Goal: Task Accomplishment & Management: Use online tool/utility

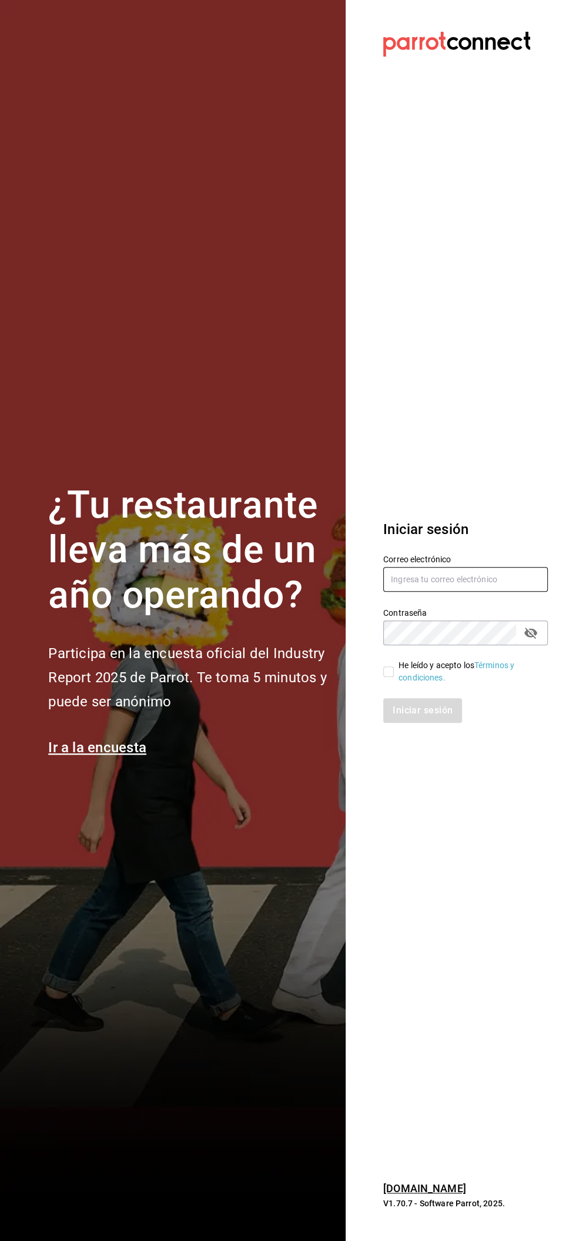
click at [499, 579] on input "text" at bounding box center [466, 579] width 165 height 25
type input "facturacion@beefcapital.com"
click at [388, 672] on input "He leído y acepto los Términos y condiciones." at bounding box center [389, 671] width 11 height 11
checkbox input "true"
click at [435, 710] on font "Iniciar sesión" at bounding box center [424, 710] width 60 height 11
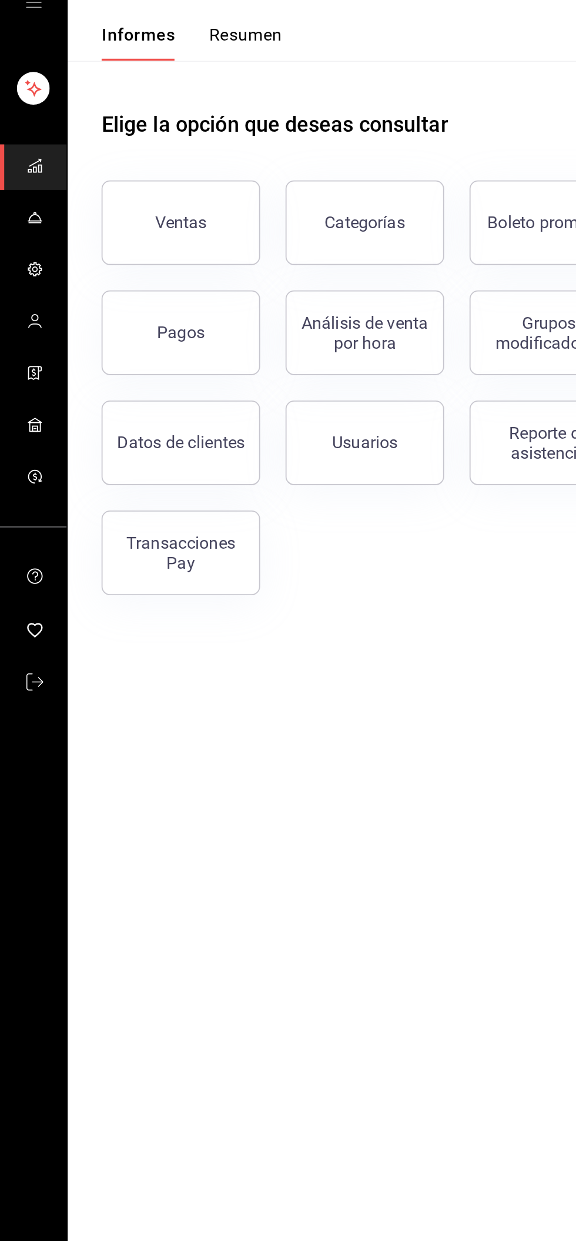
click at [15, 156] on icon "carpetas de buzón" at bounding box center [19, 154] width 9 height 9
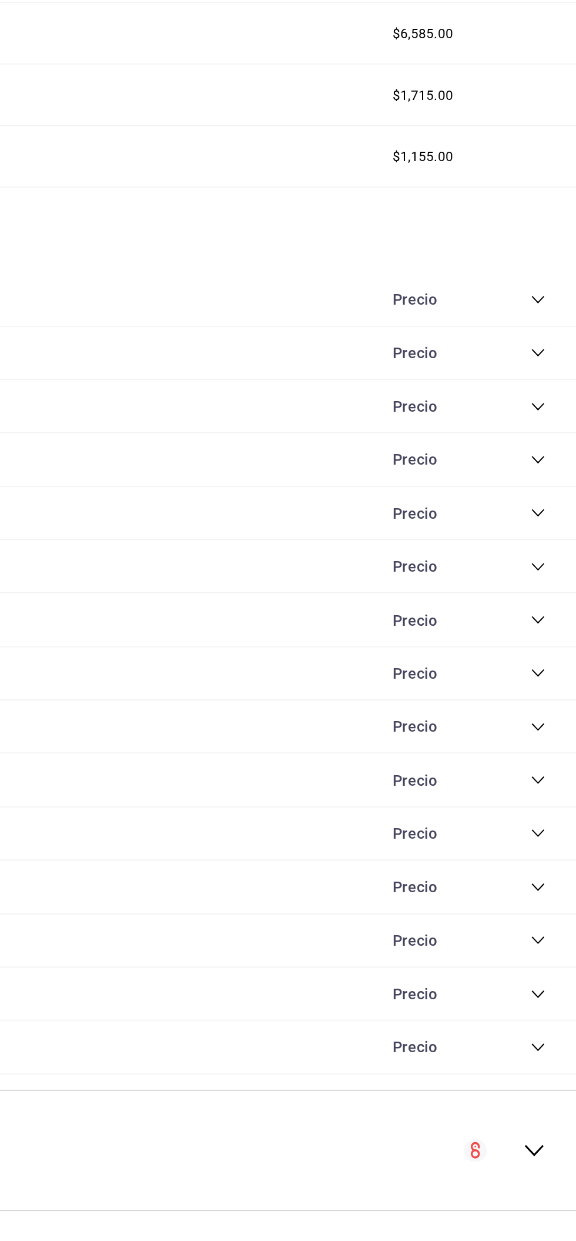
click at [551, 816] on icon "colapsar-categoría-fila" at bounding box center [552, 820] width 9 height 9
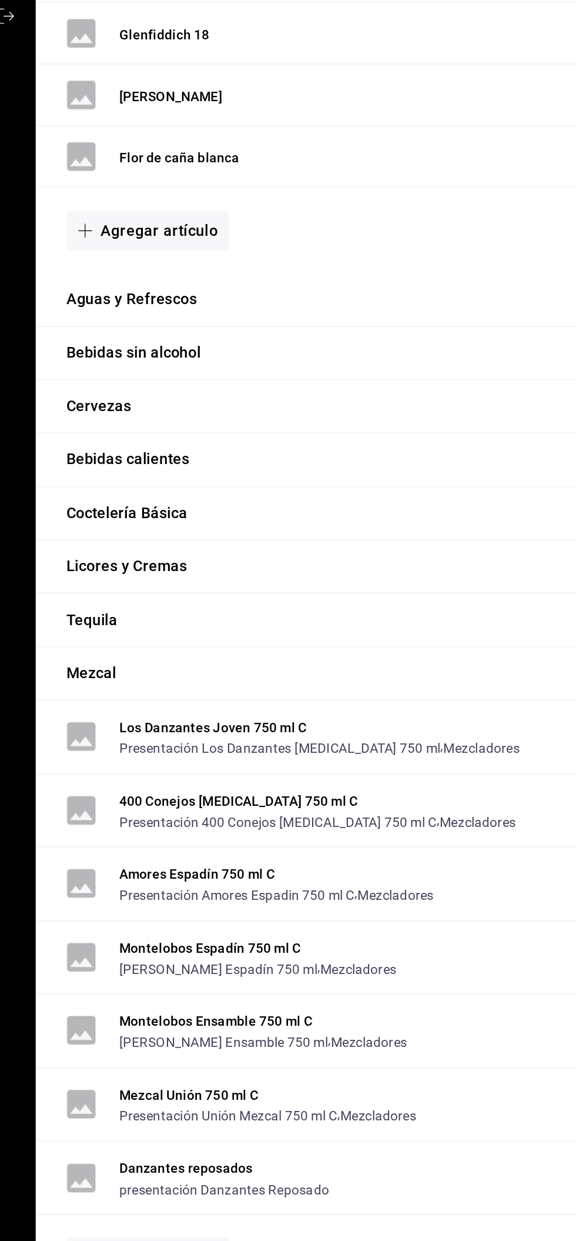
scroll to position [4249, 0]
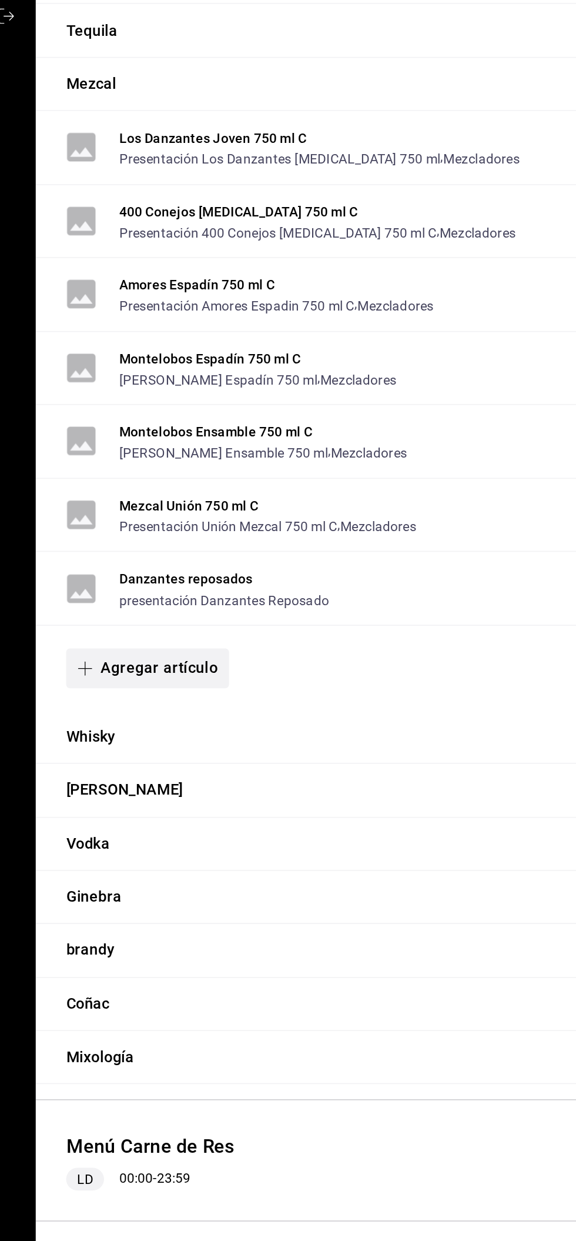
click at [136, 812] on font "Agregar artículo" at bounding box center [114, 817] width 73 height 11
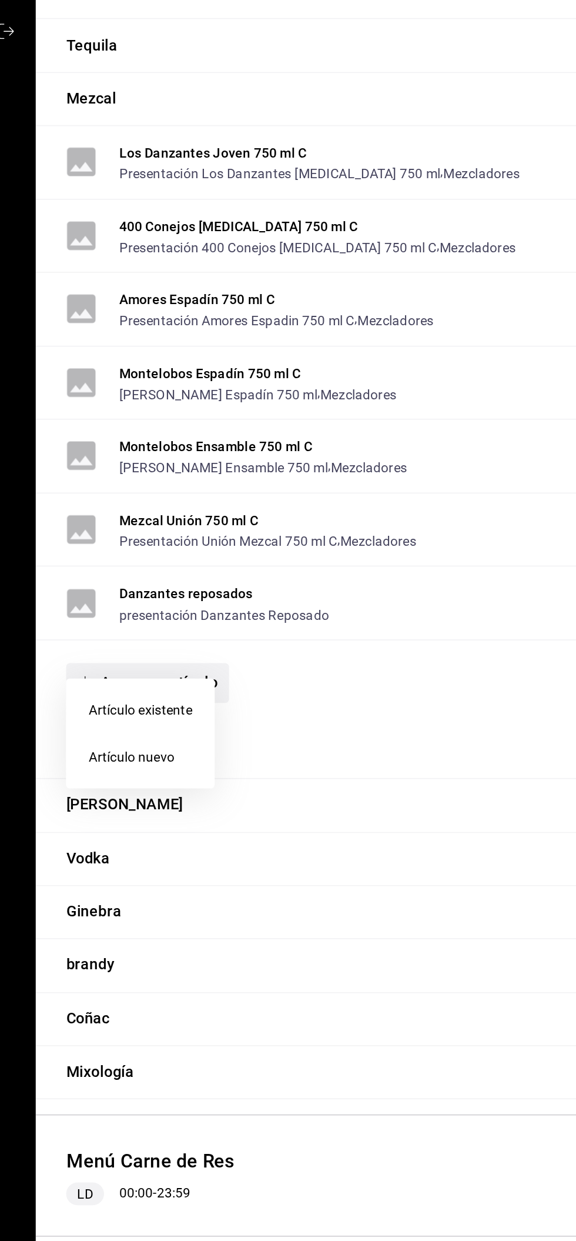
scroll to position [0, 0]
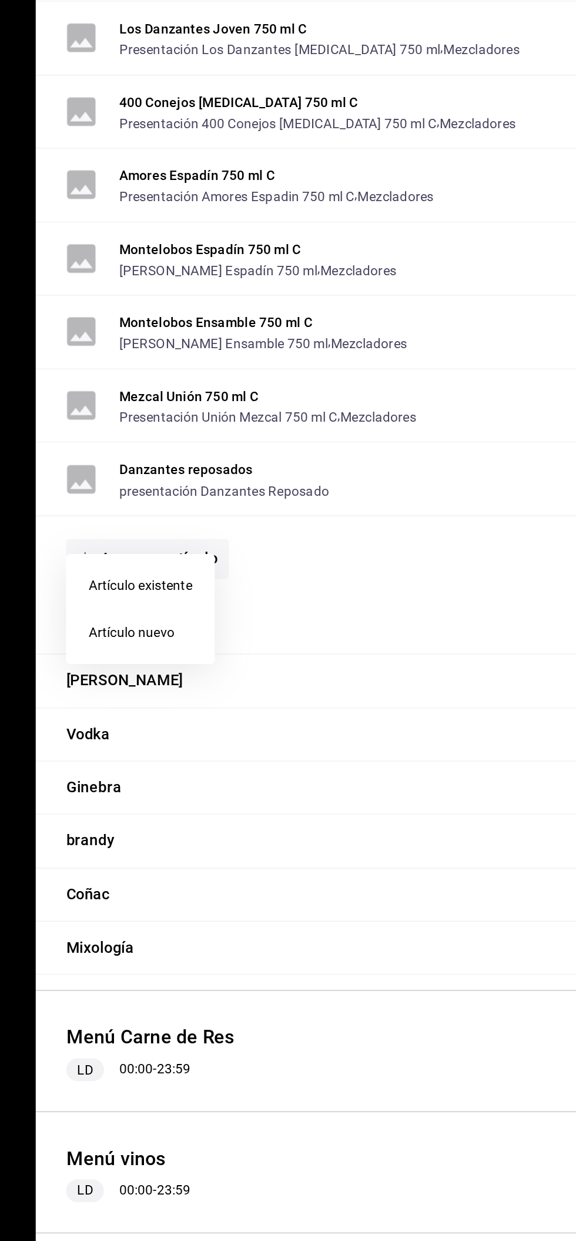
click at [124, 868] on font "Artículo nuevo" at bounding box center [98, 863] width 54 height 9
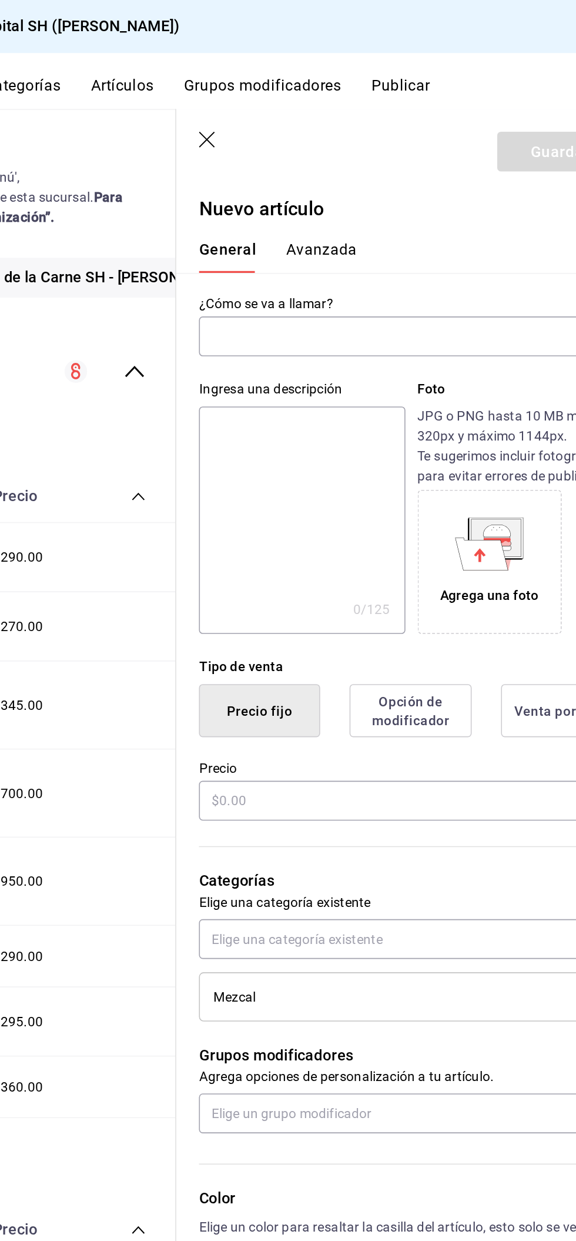
click at [404, 212] on input "text" at bounding box center [416, 209] width 234 height 24
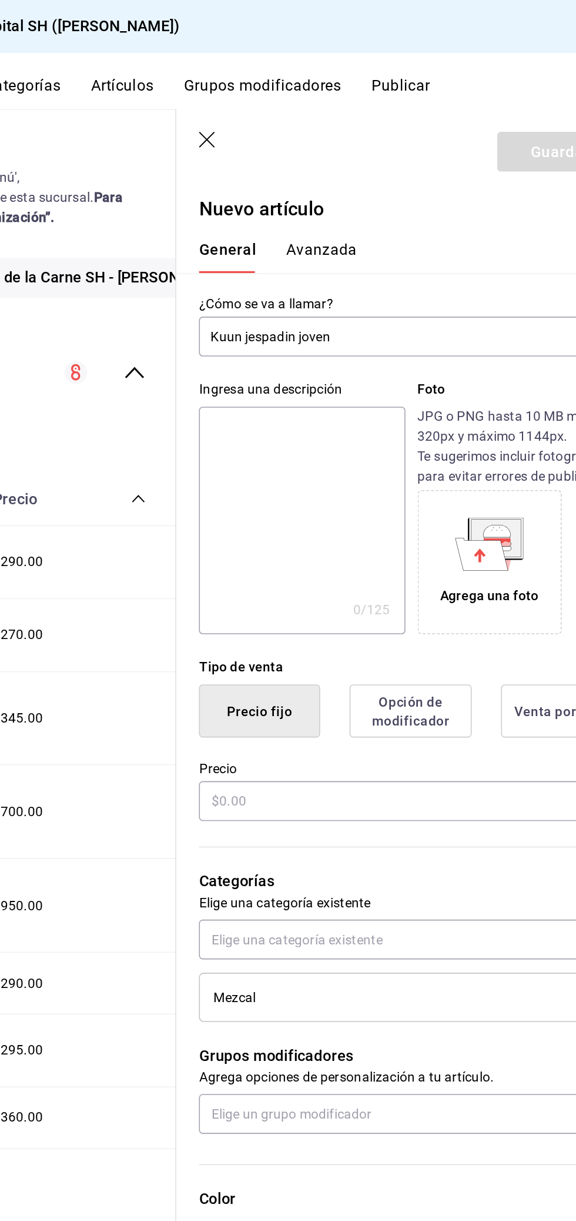
click at [336, 209] on input "Kuun jespadin joven" at bounding box center [416, 209] width 234 height 24
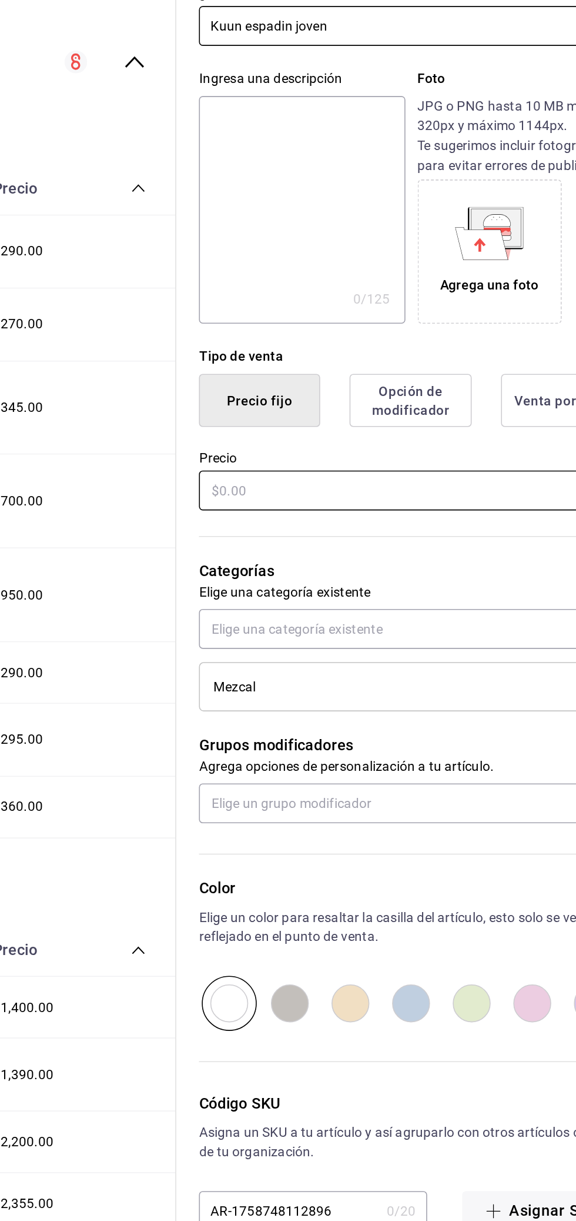
type input "Kuun espadin joven"
click at [400, 494] on input "text" at bounding box center [431, 497] width 264 height 25
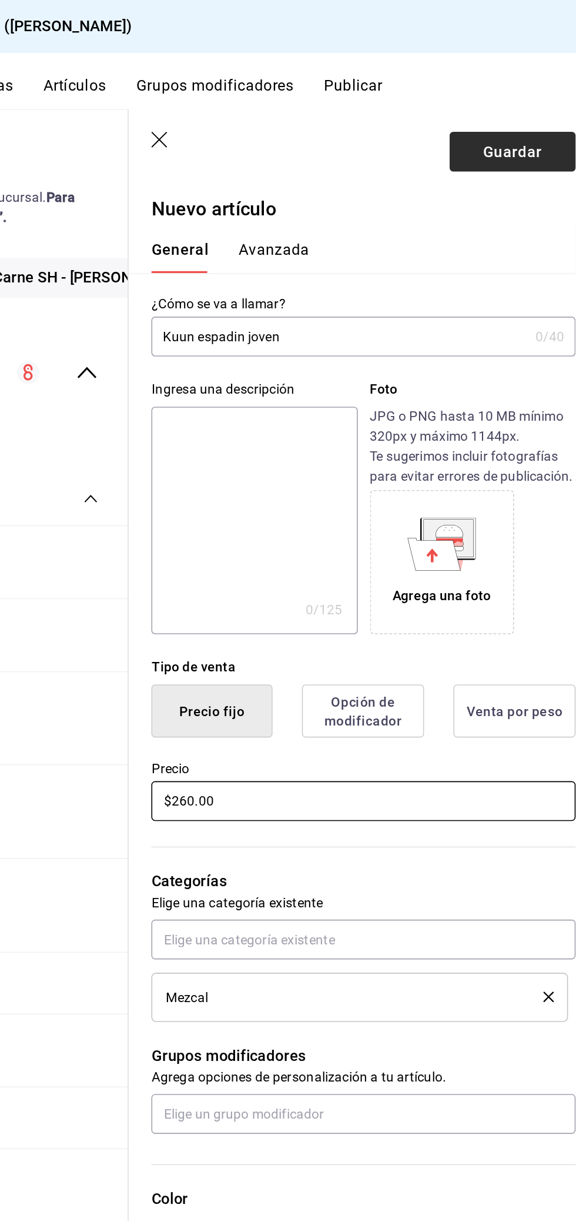
type input "$260.00"
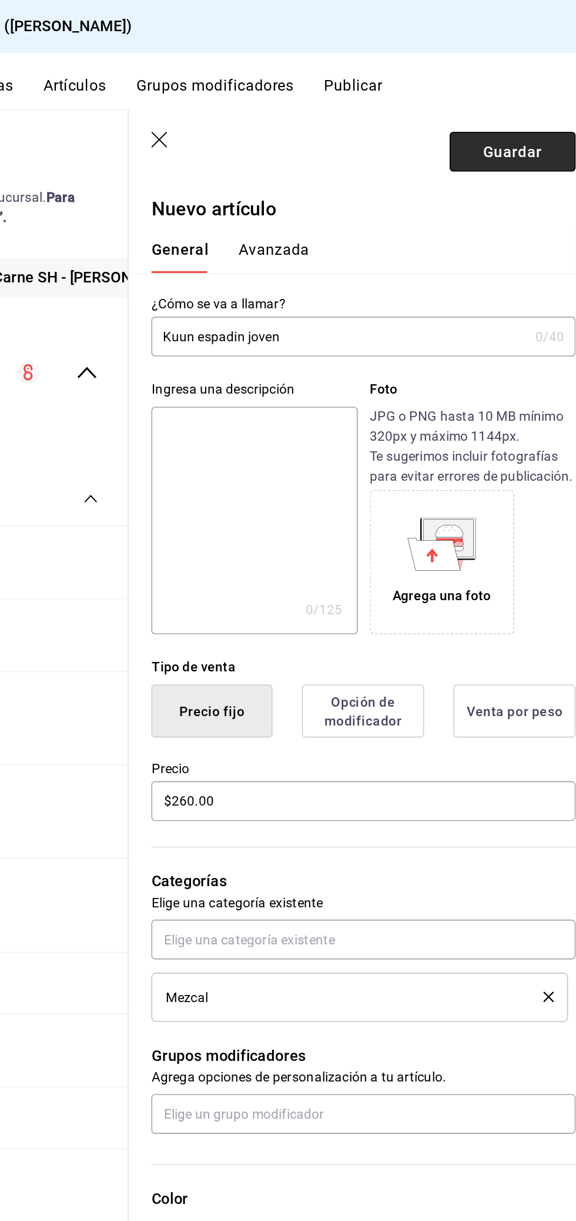
click at [509, 98] on font "Guardar" at bounding box center [523, 93] width 36 height 11
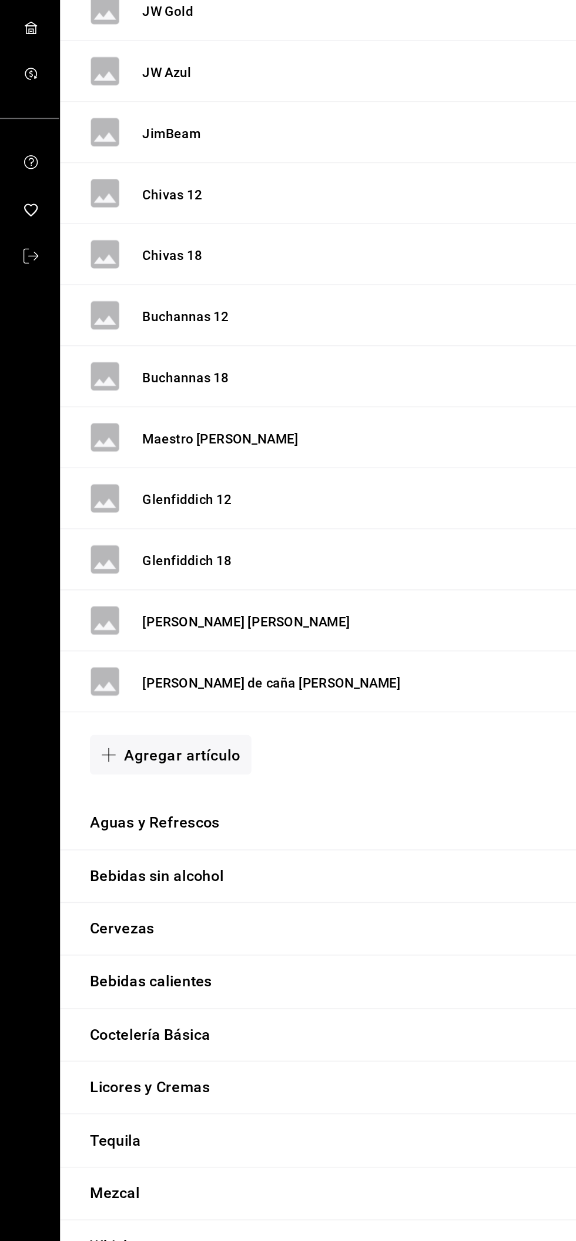
scroll to position [3703, 0]
click at [137, 721] on font "Agregar artículo" at bounding box center [114, 726] width 73 height 11
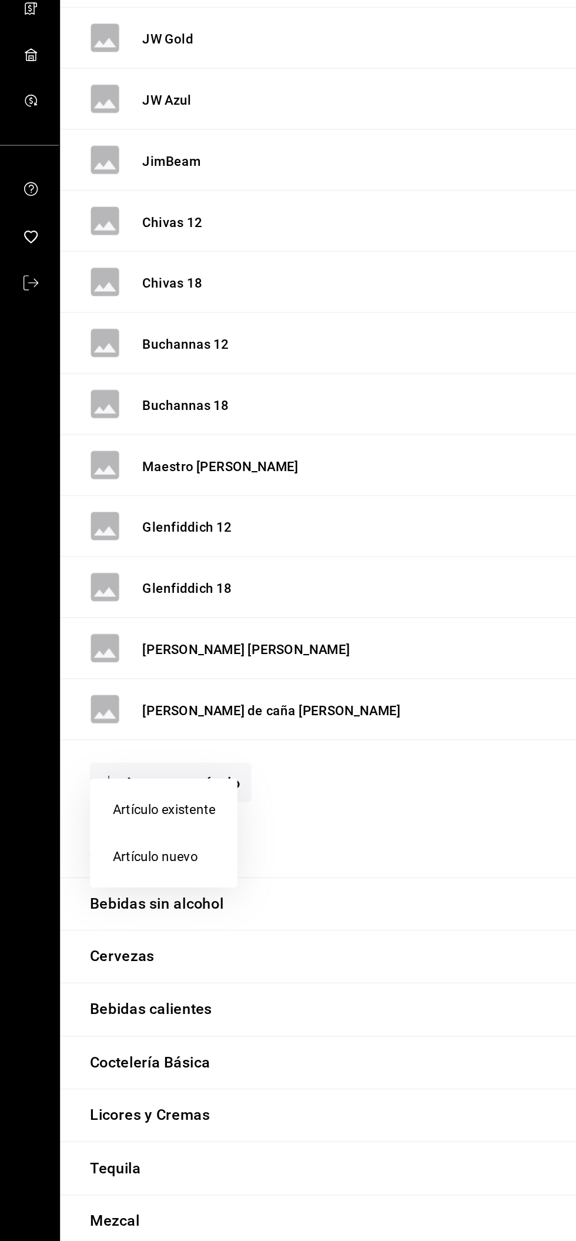
click at [121, 772] on font "Artículo nuevo" at bounding box center [98, 772] width 54 height 9
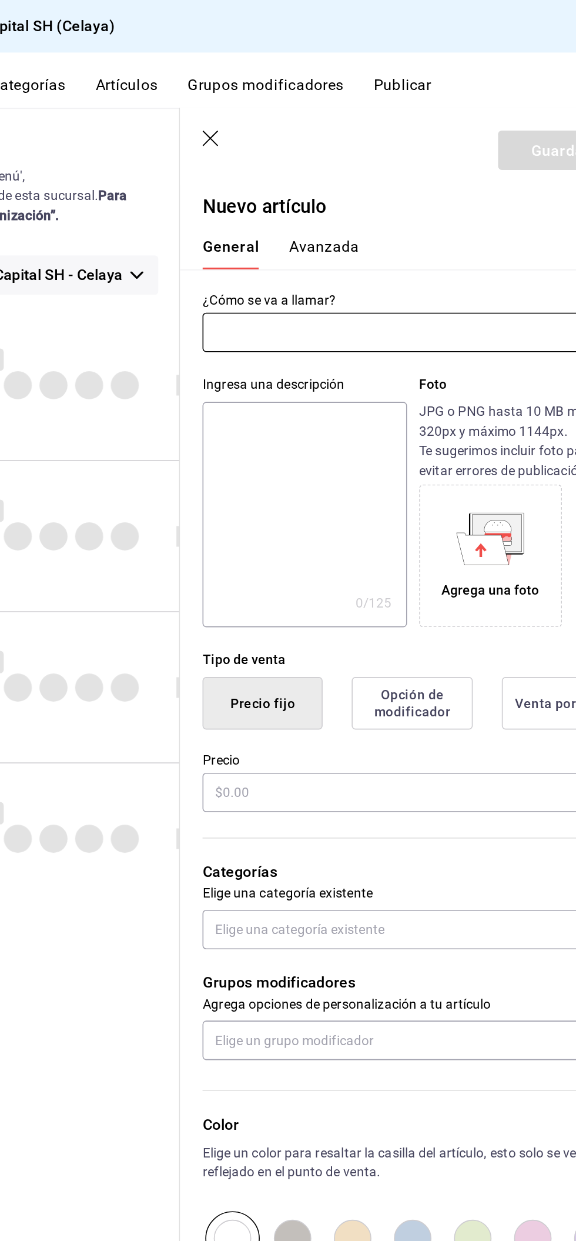
type input "AR-1758748168253"
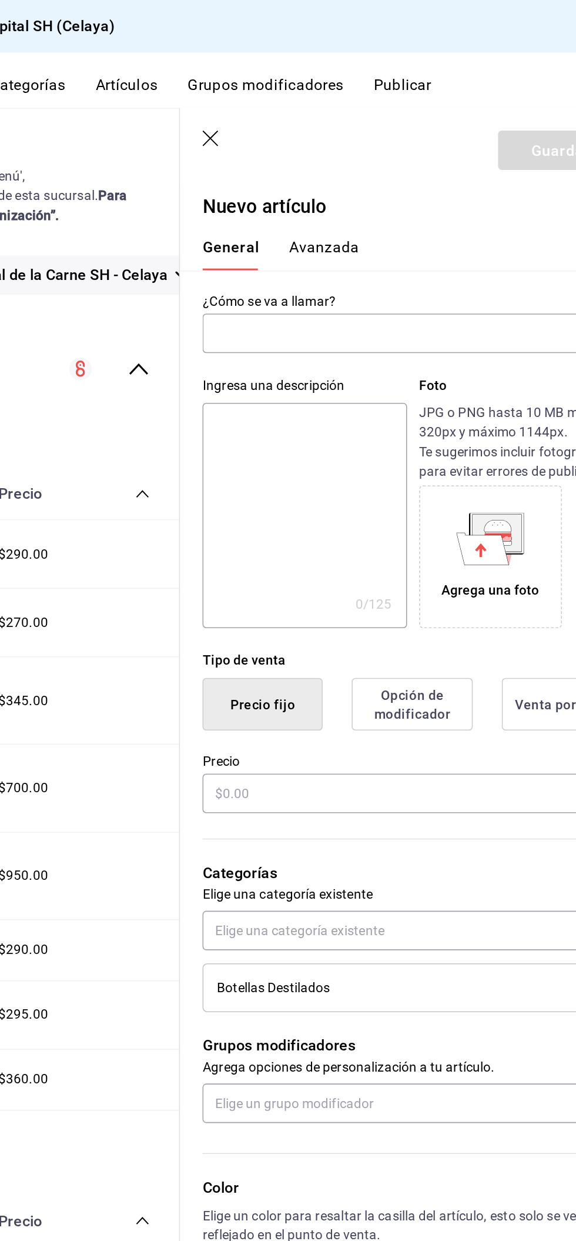
click at [389, 207] on input "text" at bounding box center [416, 209] width 234 height 24
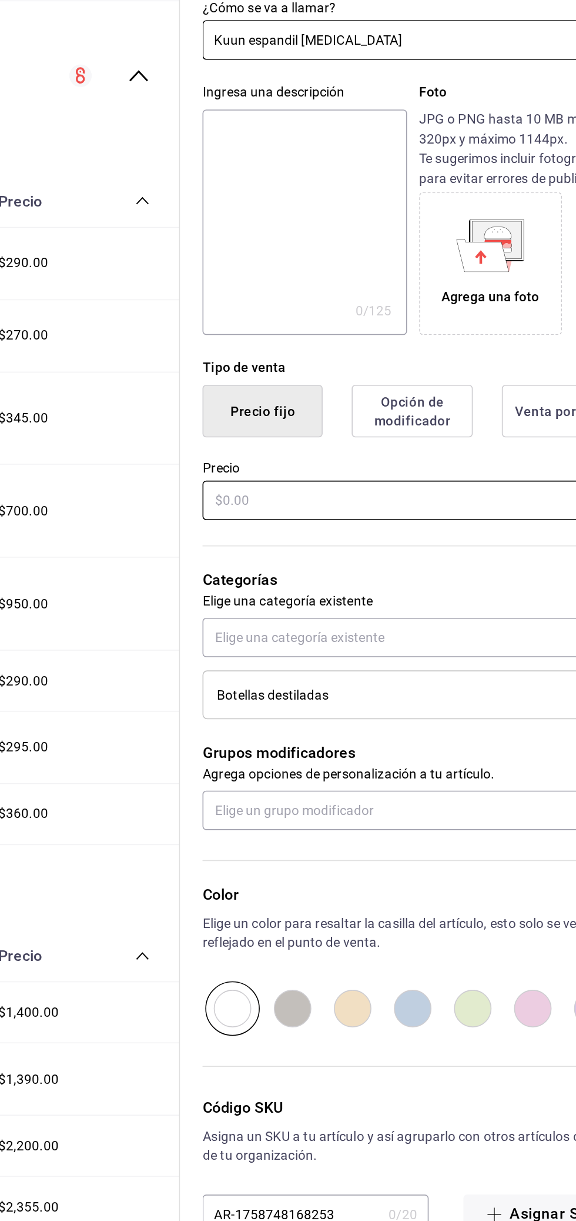
type input "Kuun espandil joven"
click at [386, 499] on input "text" at bounding box center [431, 497] width 264 height 25
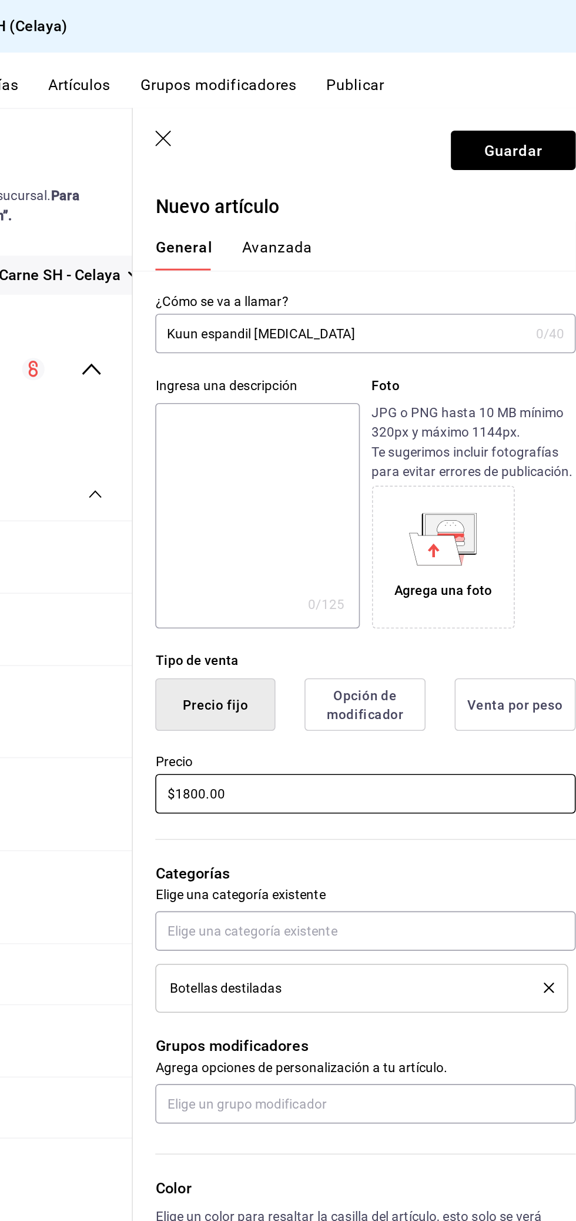
type input "$1800.00"
click at [358, 211] on input "Kuun espandil joven" at bounding box center [416, 209] width 234 height 24
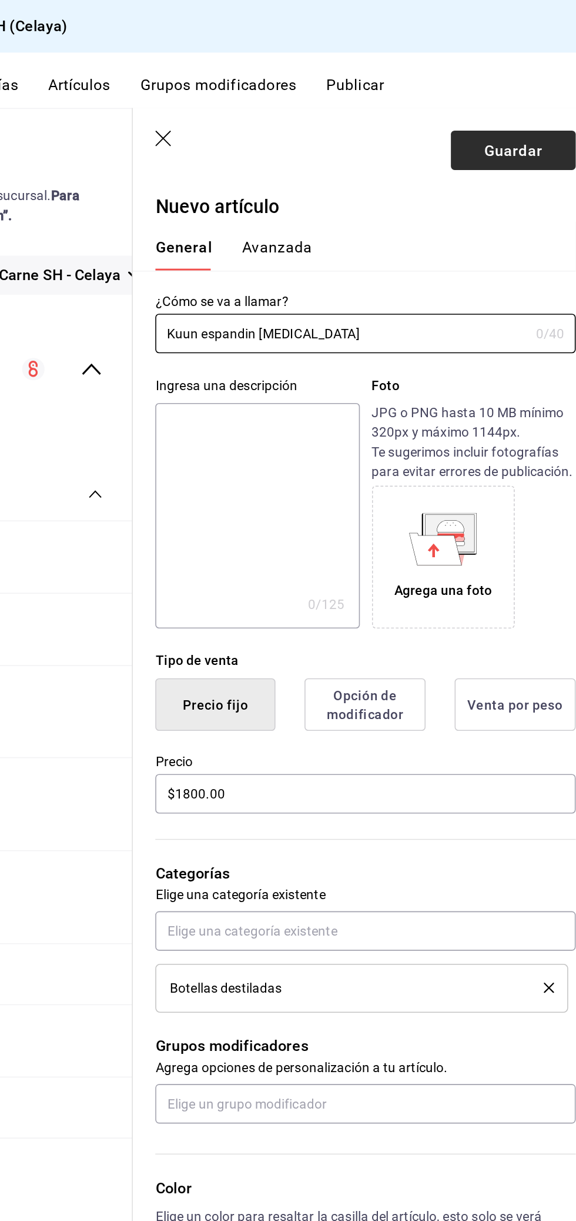
type input "Kuun espandin joven"
click at [513, 92] on font "Guardar" at bounding box center [523, 93] width 36 height 11
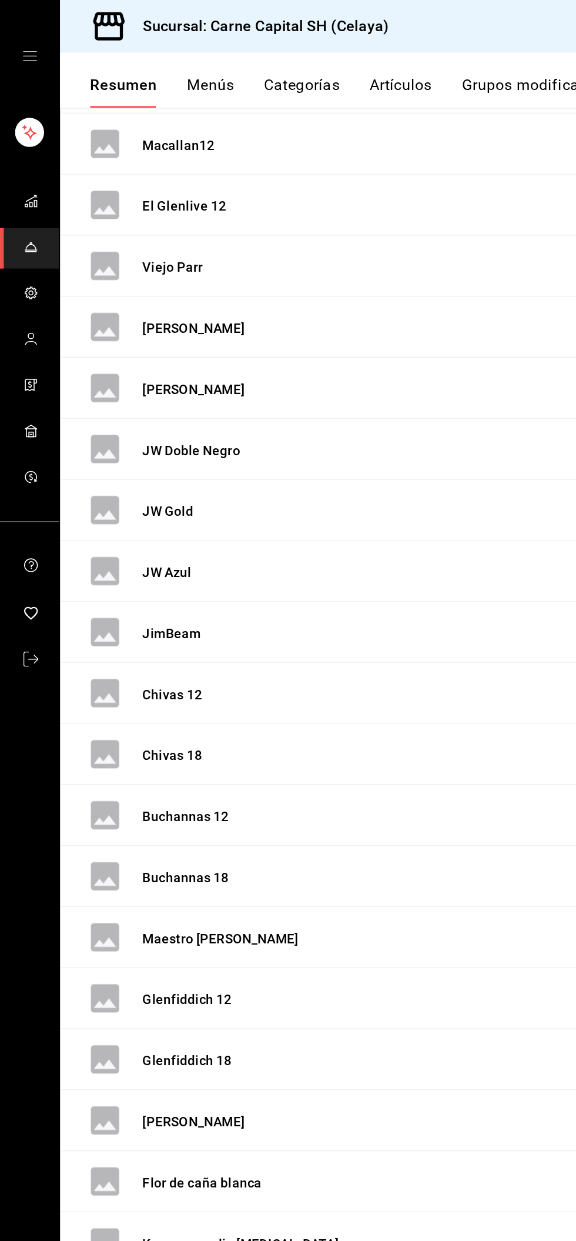
scroll to position [3921, 0]
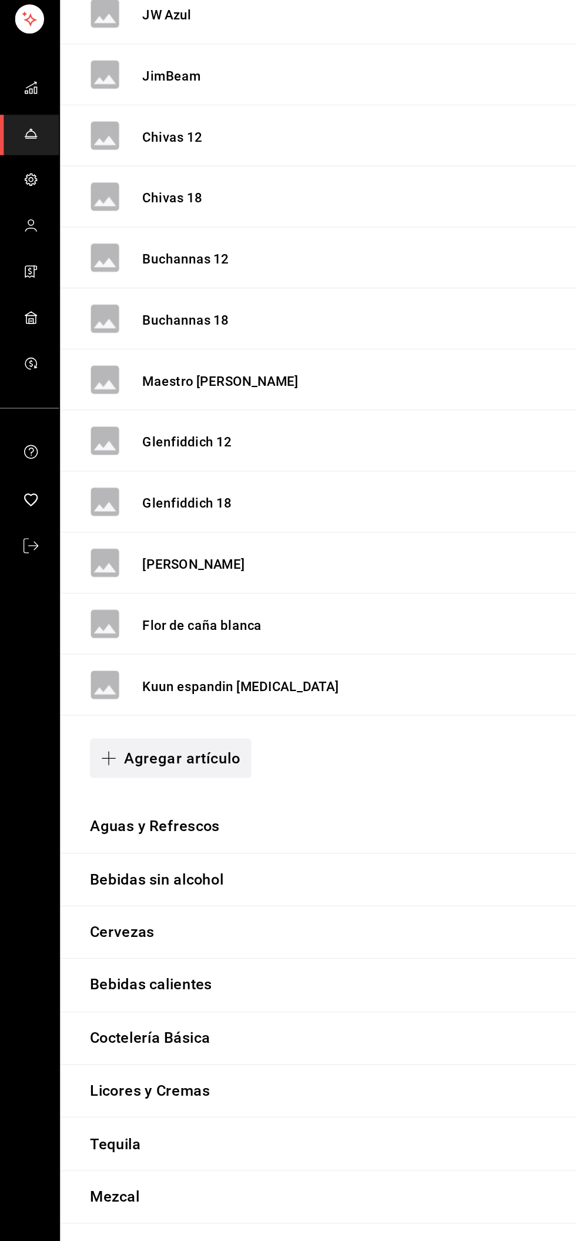
click at [129, 541] on font "Agregar artículo" at bounding box center [114, 546] width 73 height 11
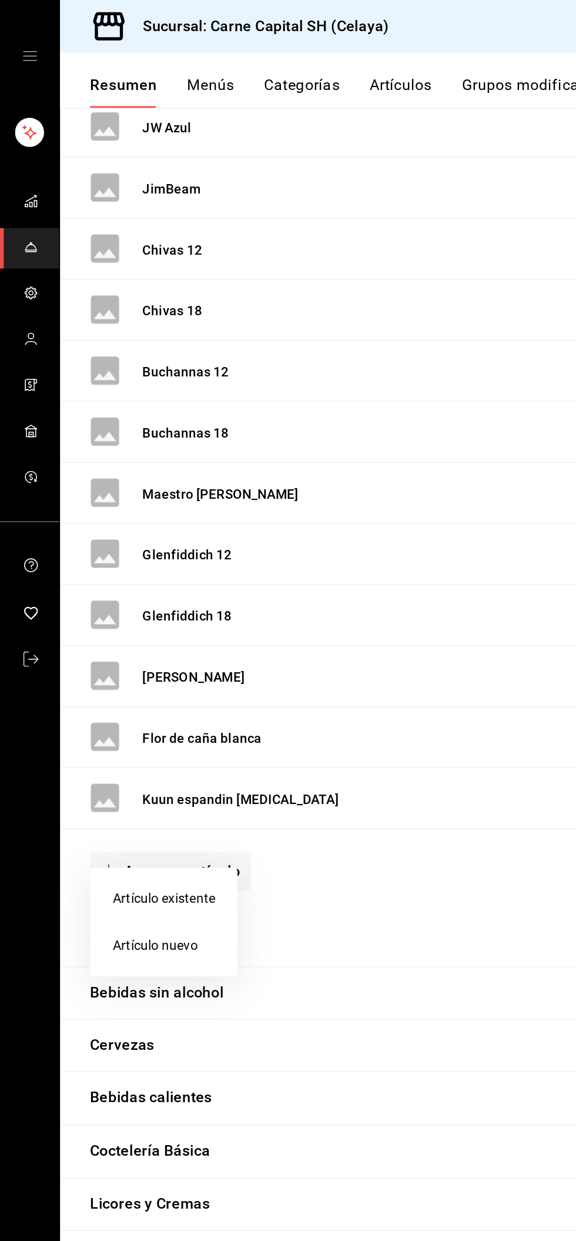
click at [81, 595] on font "Artículo nuevo" at bounding box center [98, 592] width 54 height 9
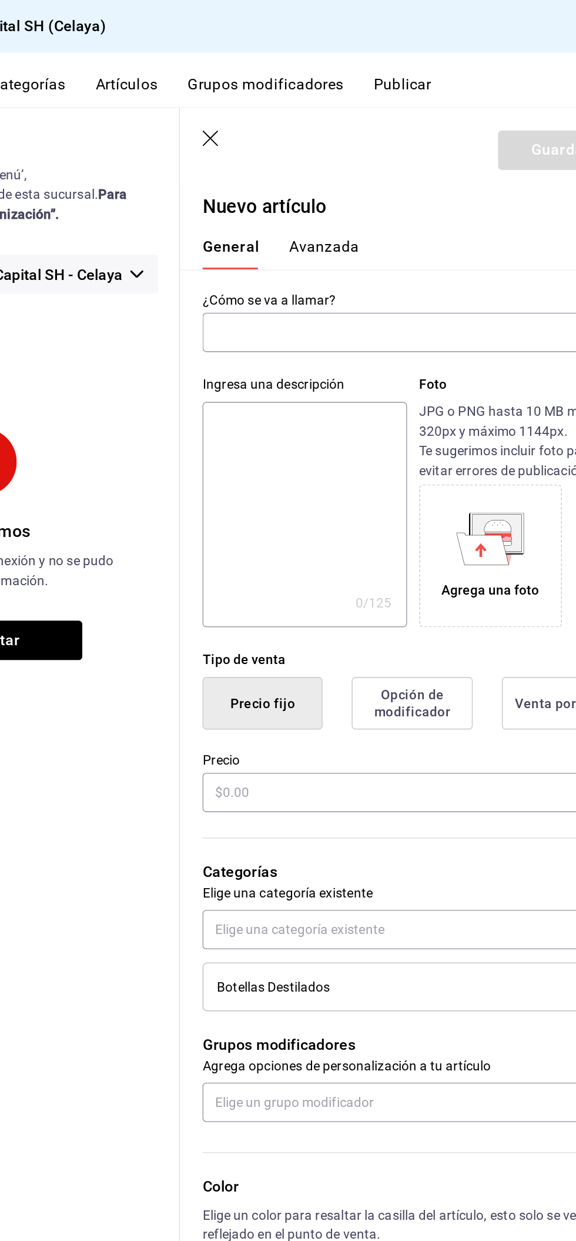
click at [376, 207] on input "text" at bounding box center [416, 208] width 234 height 24
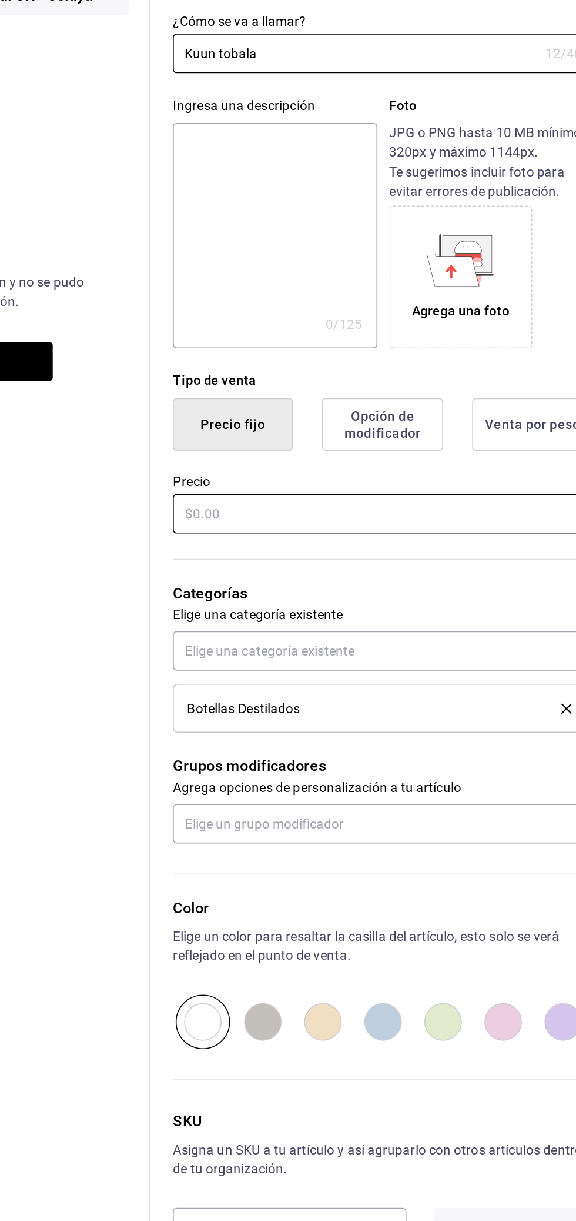
type input "Kuun tobala"
click at [371, 505] on input "text" at bounding box center [431, 496] width 264 height 25
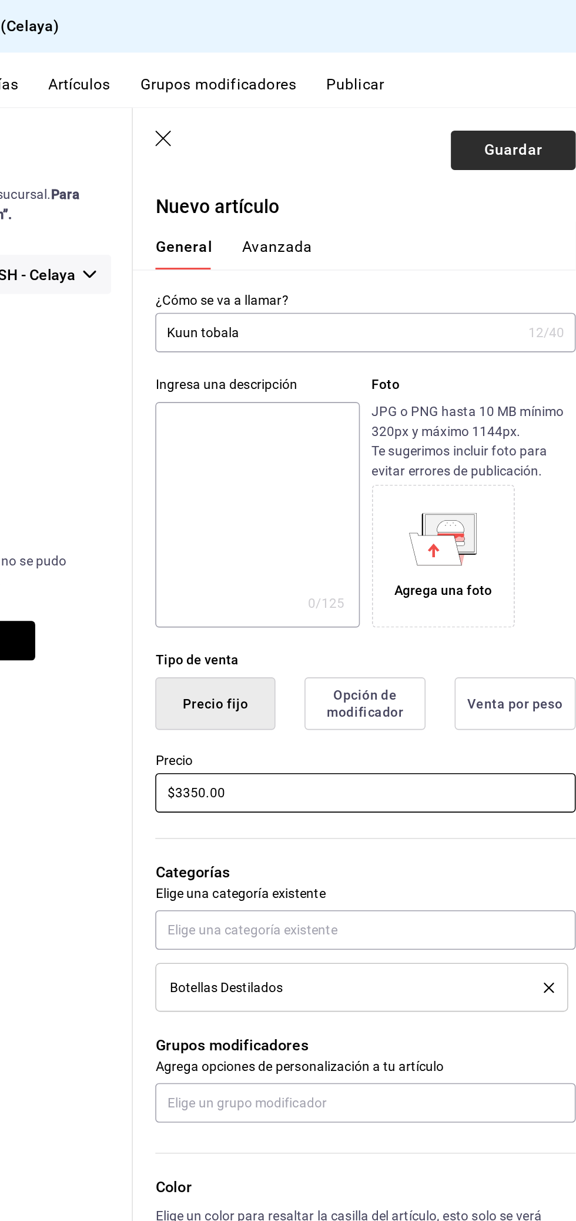
type input "$3350.00"
click at [521, 95] on button "Guardar" at bounding box center [523, 94] width 78 height 25
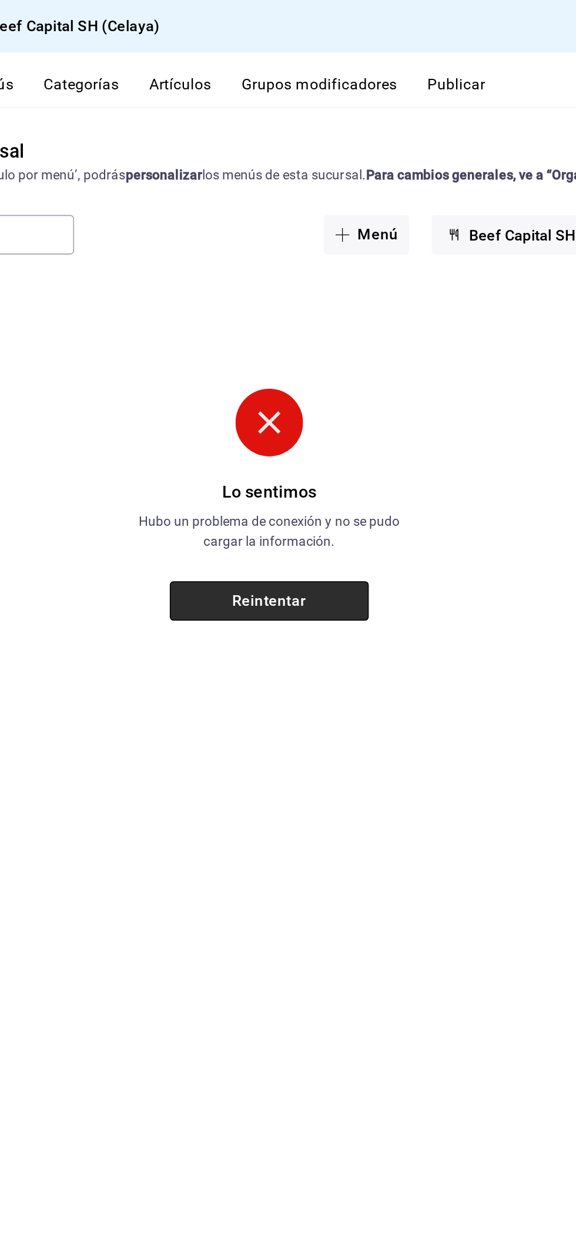
click at [348, 381] on button "Reintentar" at bounding box center [307, 376] width 125 height 25
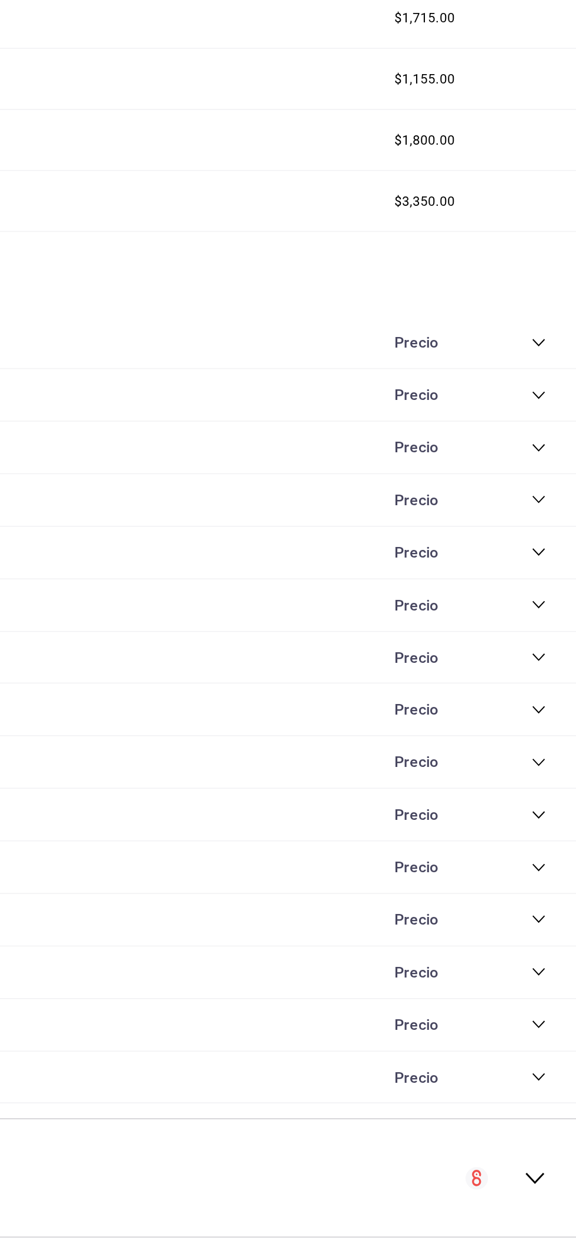
click at [552, 826] on icon "collapse-category-row" at bounding box center [552, 830] width 9 height 9
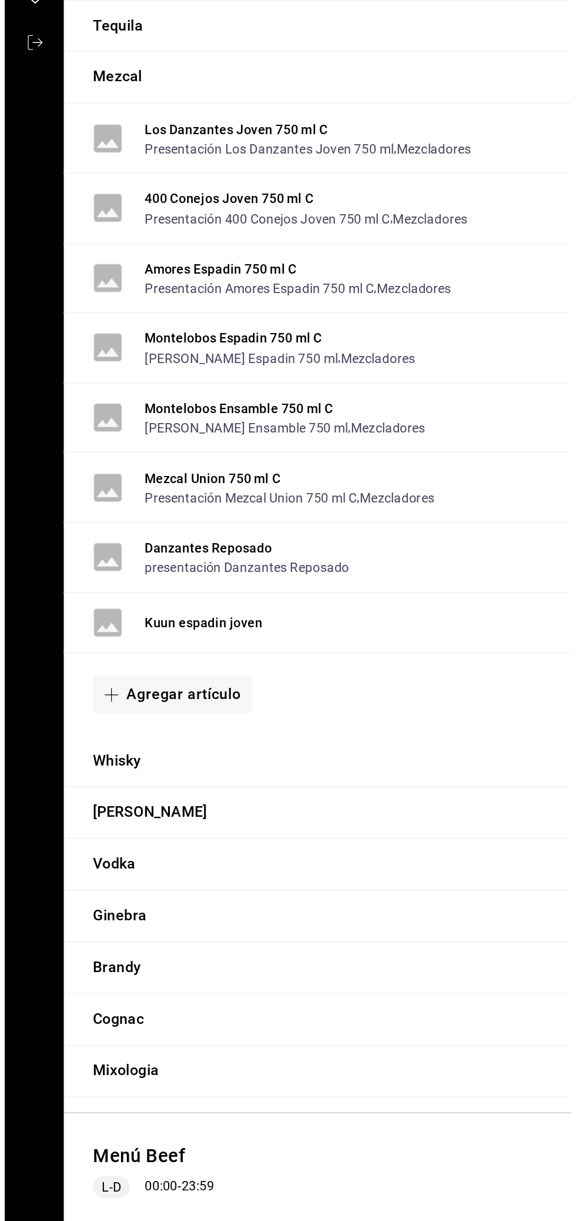
scroll to position [4348, 0]
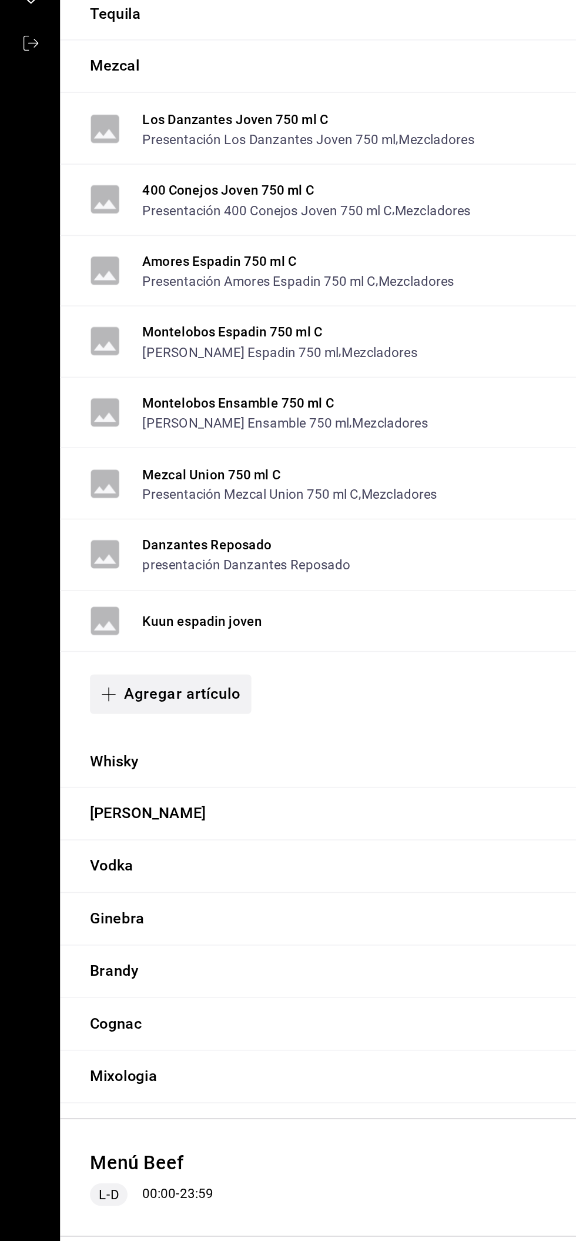
click at [139, 808] on button "Agregar artículo" at bounding box center [106, 820] width 101 height 25
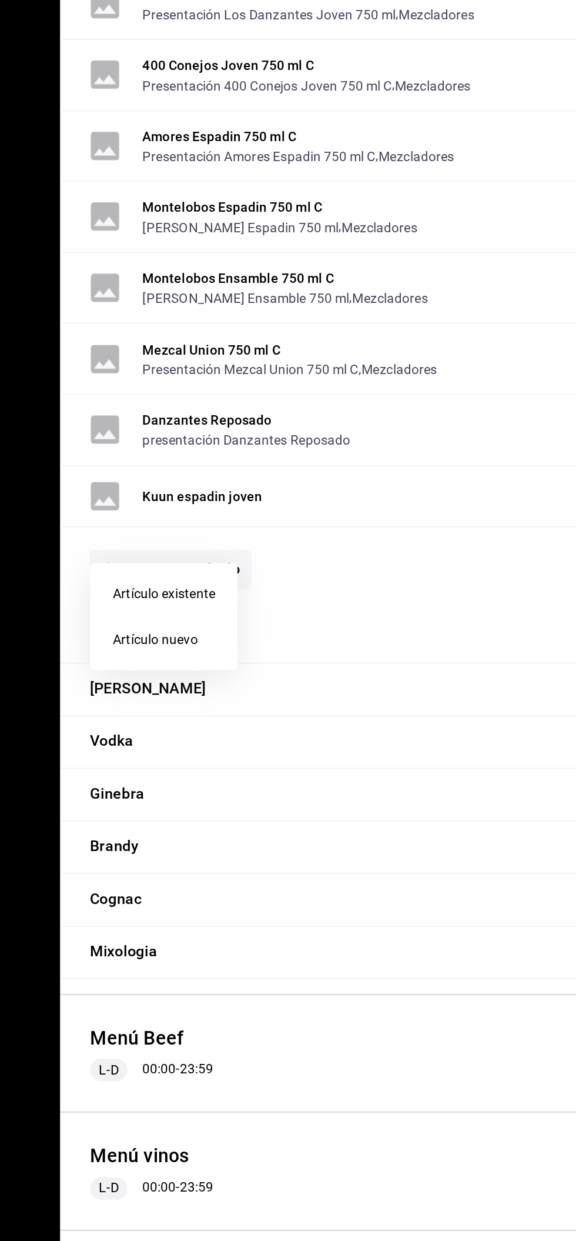
click at [125, 869] on li "Artículo nuevo" at bounding box center [102, 864] width 92 height 29
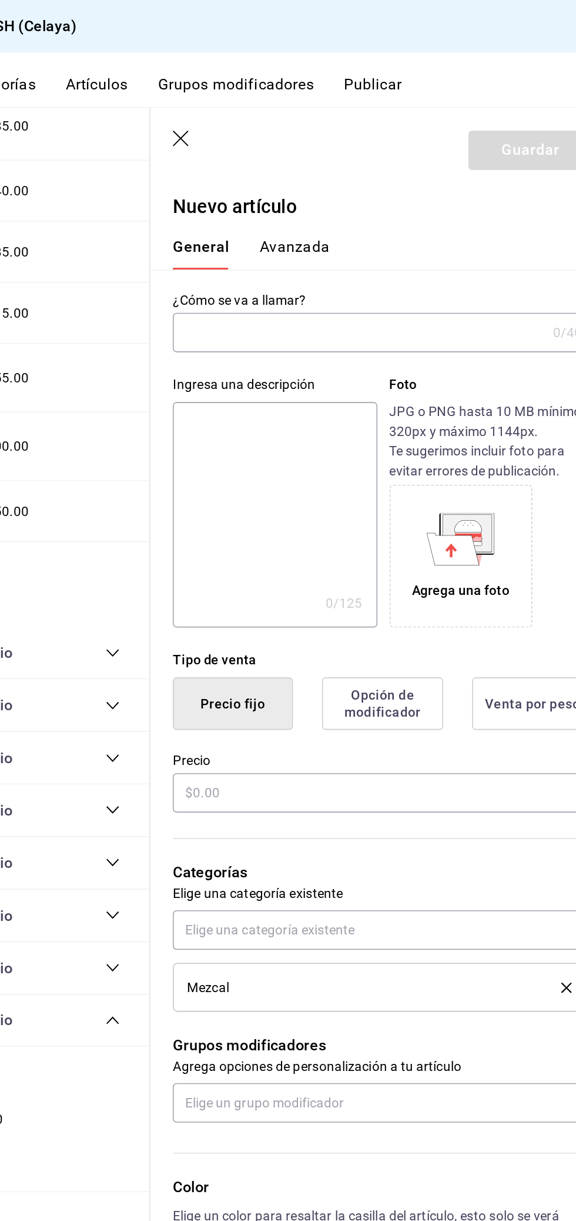
click at [434, 209] on input "text" at bounding box center [416, 208] width 234 height 24
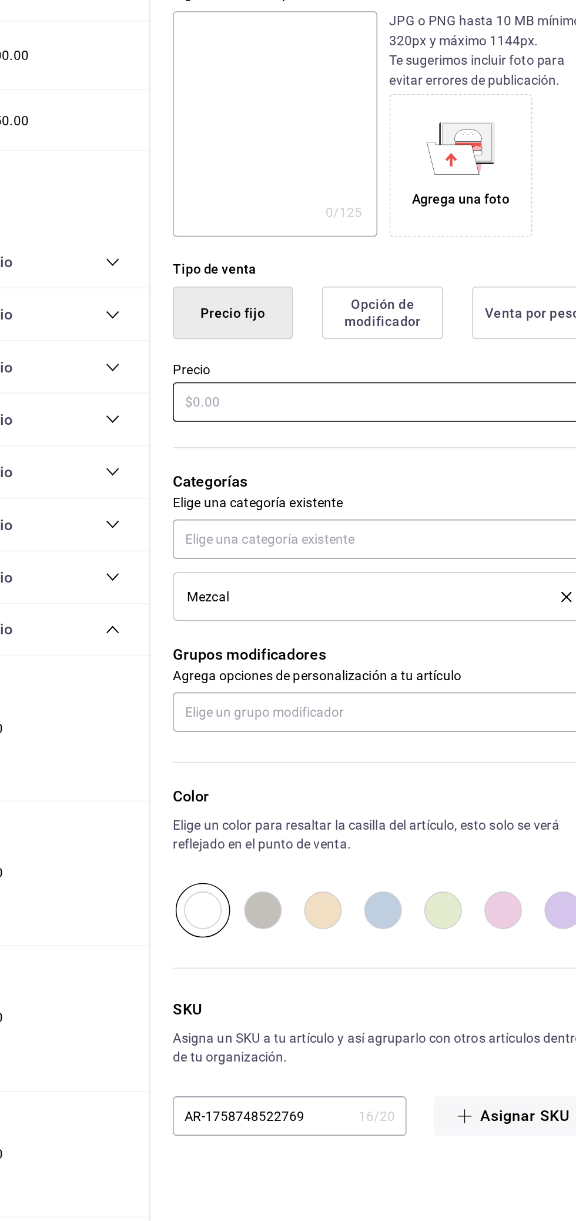
type input "Kuun tobala"
click at [398, 494] on input "text" at bounding box center [431, 496] width 264 height 25
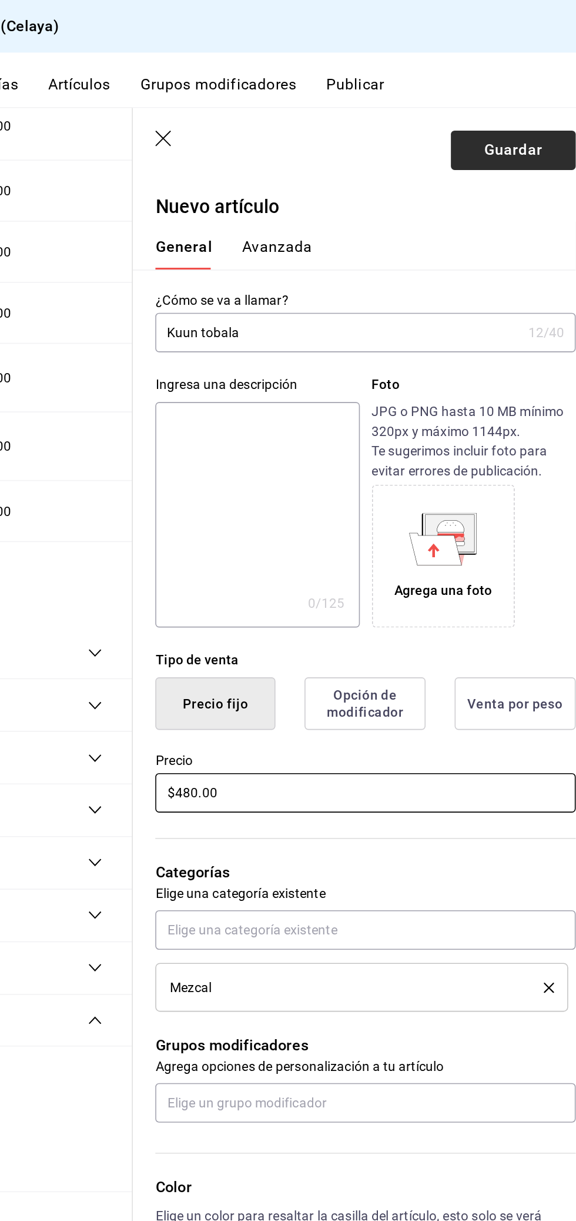
type input "$480.00"
click at [522, 91] on button "Guardar" at bounding box center [523, 94] width 78 height 25
